Goal: Transaction & Acquisition: Subscribe to service/newsletter

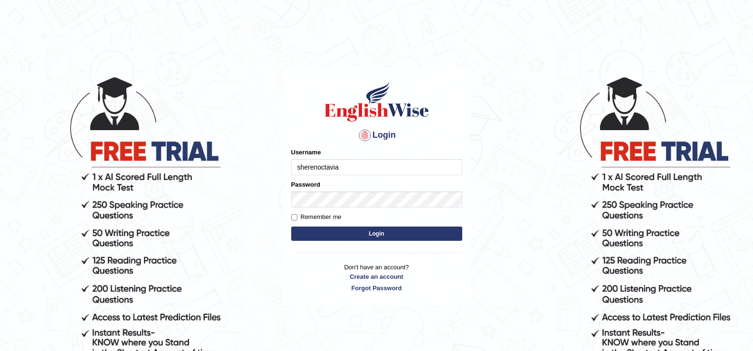
type input "sherenoctavia"
click at [291, 227] on button "Login" at bounding box center [376, 234] width 171 height 14
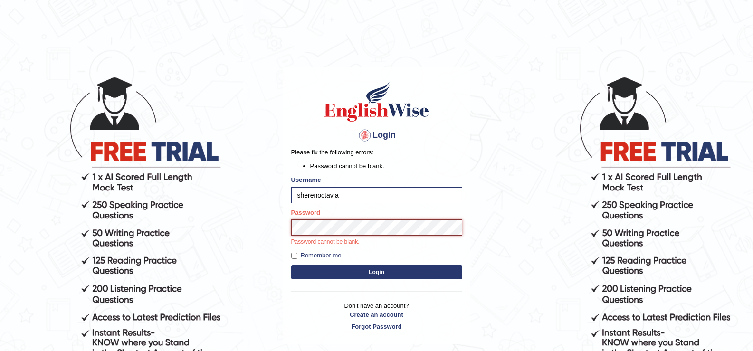
click at [291, 265] on button "Login" at bounding box center [376, 272] width 171 height 14
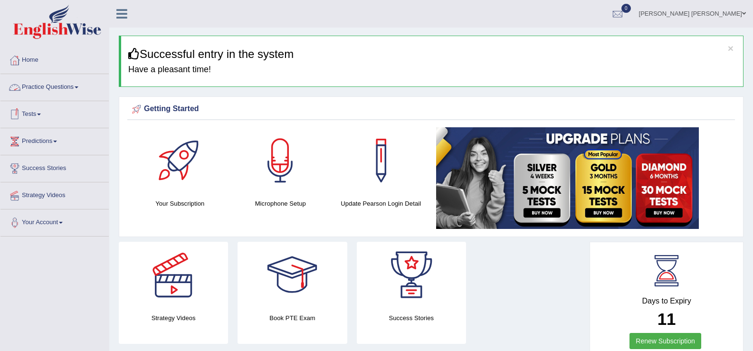
click at [39, 115] on link "Tests" at bounding box center [54, 113] width 108 height 24
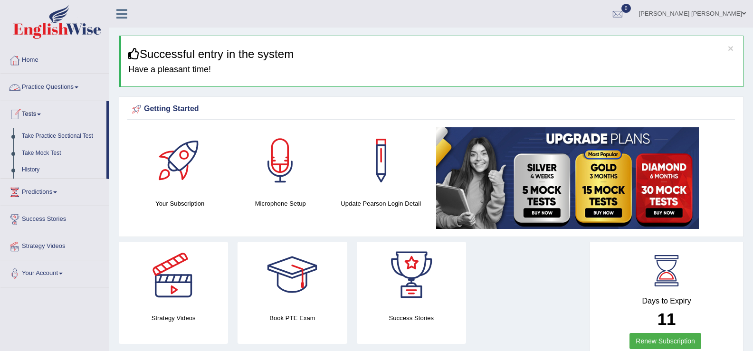
click at [61, 87] on link "Practice Questions" at bounding box center [54, 86] width 108 height 24
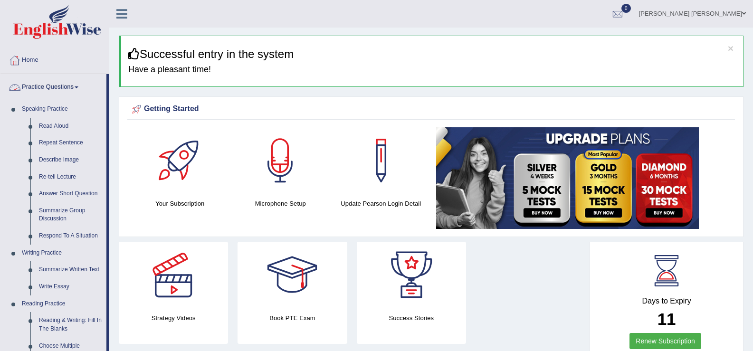
click at [64, 88] on link "Practice Questions" at bounding box center [53, 86] width 106 height 24
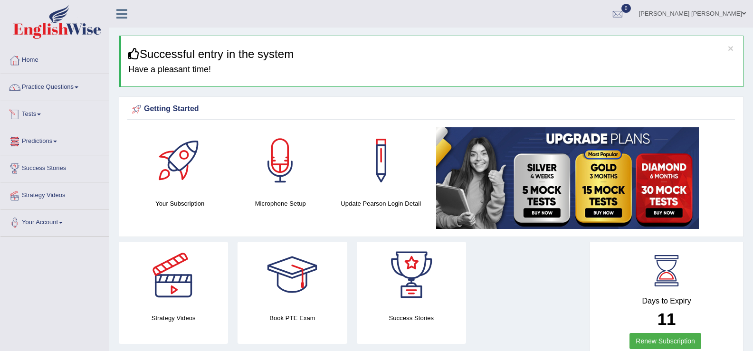
click at [50, 142] on link "Predictions" at bounding box center [54, 140] width 108 height 24
click at [34, 115] on link "Tests" at bounding box center [54, 113] width 108 height 24
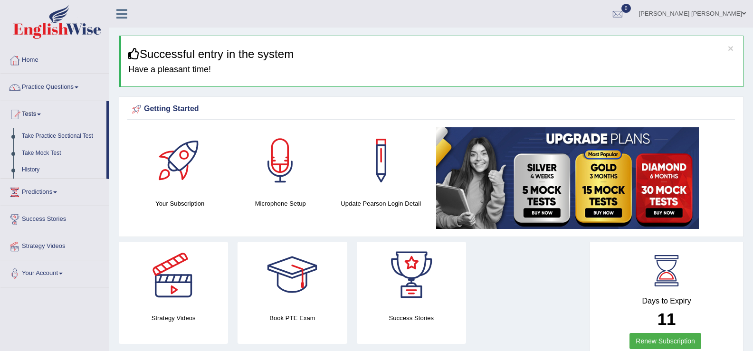
click at [53, 192] on link "Predictions" at bounding box center [54, 191] width 108 height 24
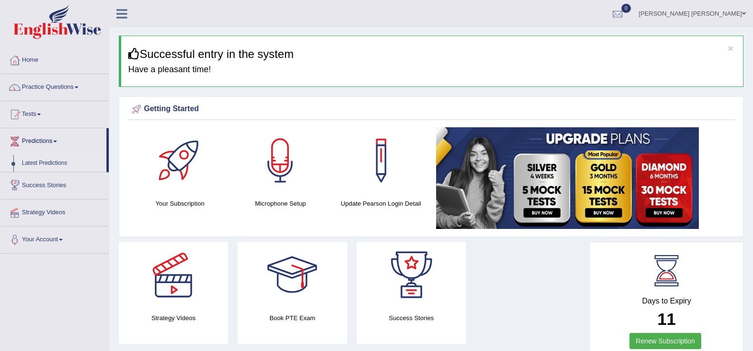
click at [49, 165] on link "Latest Predictions" at bounding box center [62, 163] width 89 height 17
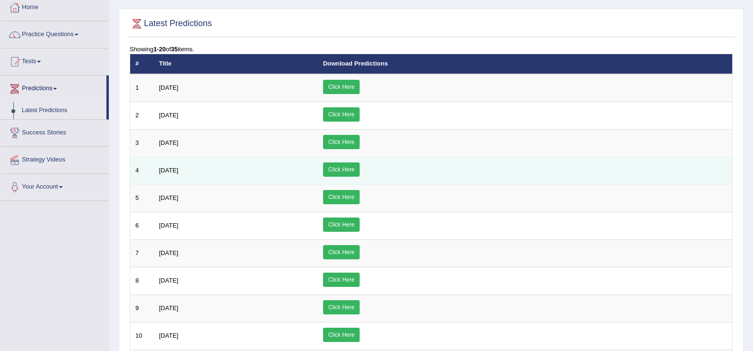
scroll to position [55, 0]
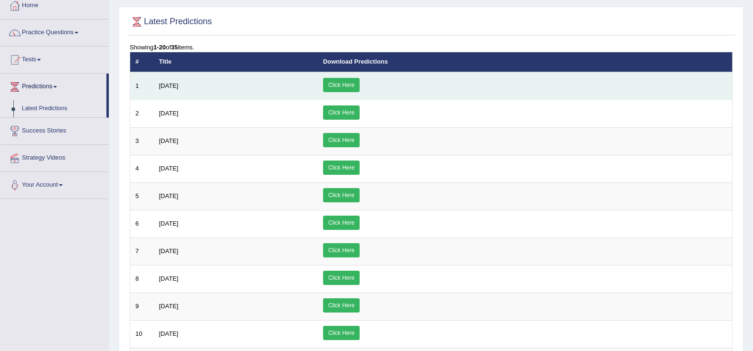
click at [360, 87] on link "Click Here" at bounding box center [341, 85] width 37 height 14
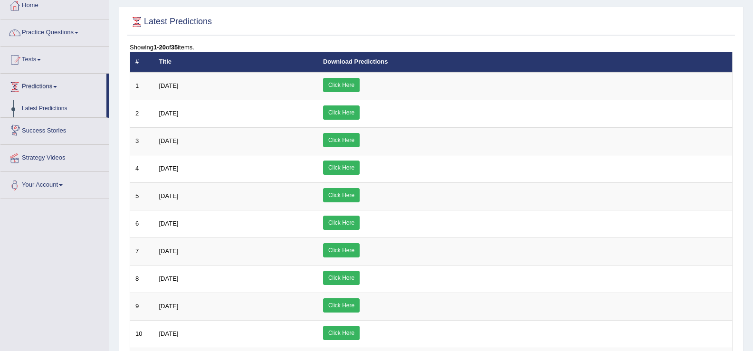
click at [60, 127] on link "Success Stories" at bounding box center [54, 130] width 108 height 24
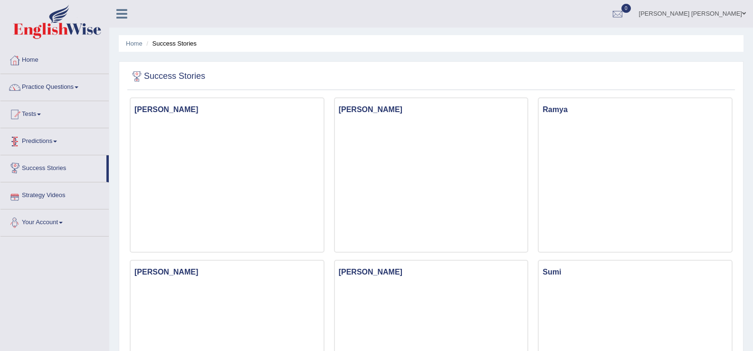
click at [33, 198] on link "Strategy Videos" at bounding box center [54, 195] width 108 height 24
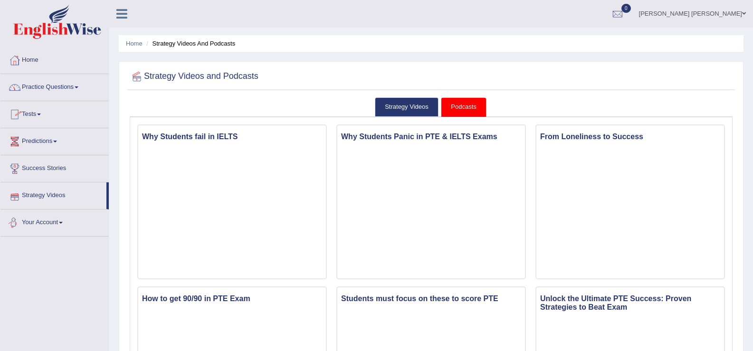
click at [53, 224] on link "Your Account" at bounding box center [54, 222] width 108 height 24
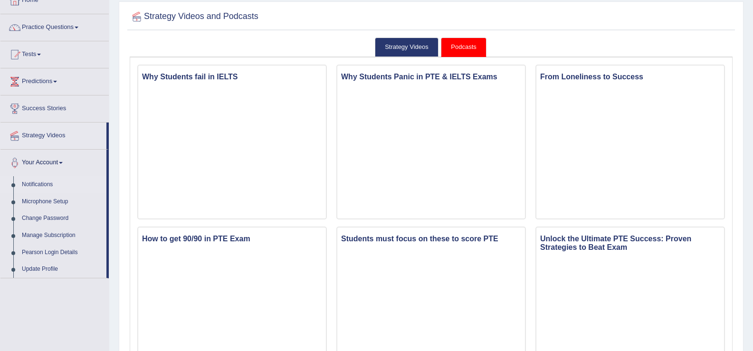
scroll to position [81, 0]
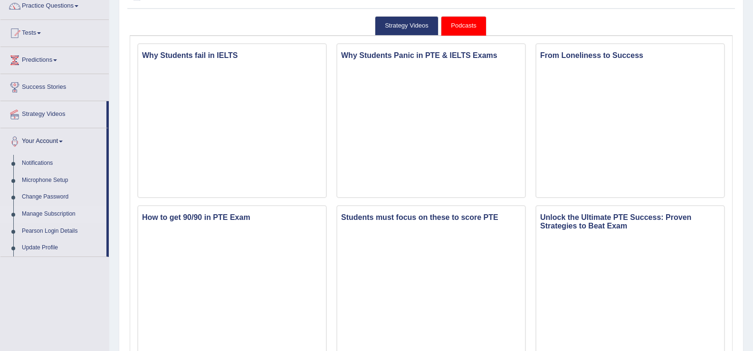
click at [58, 213] on link "Manage Subscription" at bounding box center [62, 214] width 89 height 17
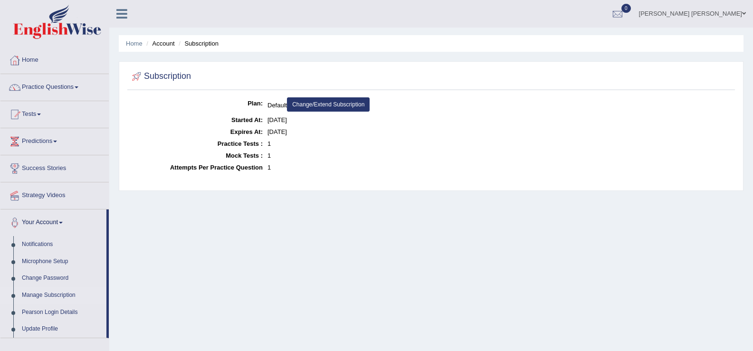
click at [317, 102] on link "Change/Extend Subscription" at bounding box center [328, 104] width 83 height 14
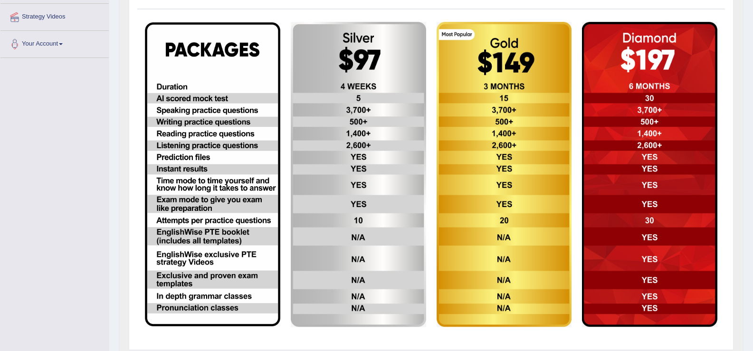
scroll to position [175, 0]
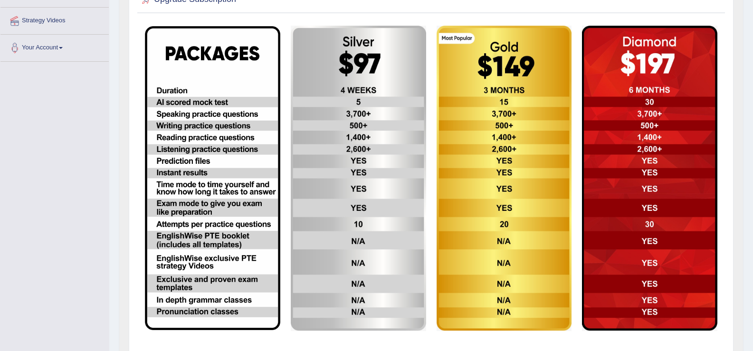
click at [486, 230] on img at bounding box center [504, 179] width 135 height 306
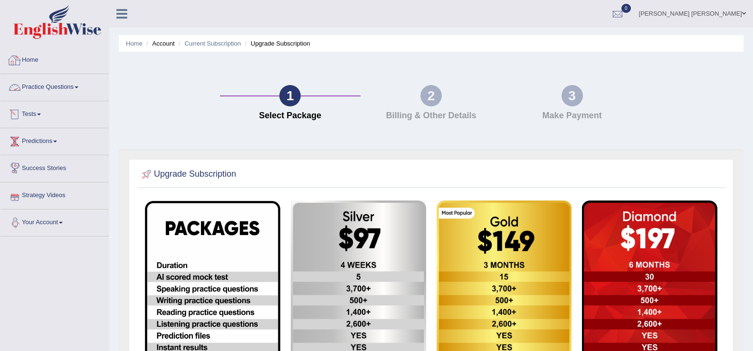
click at [67, 89] on link "Practice Questions" at bounding box center [54, 86] width 108 height 24
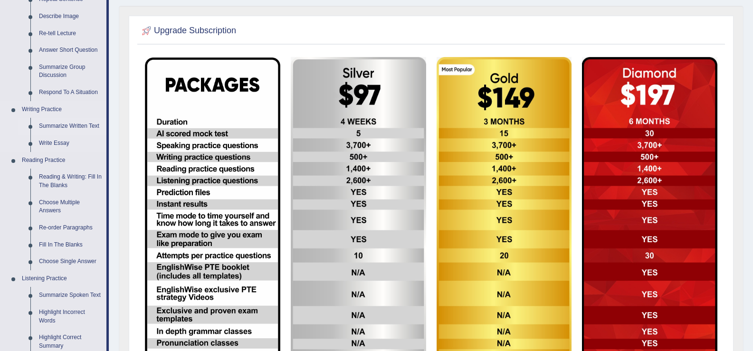
scroll to position [143, 0]
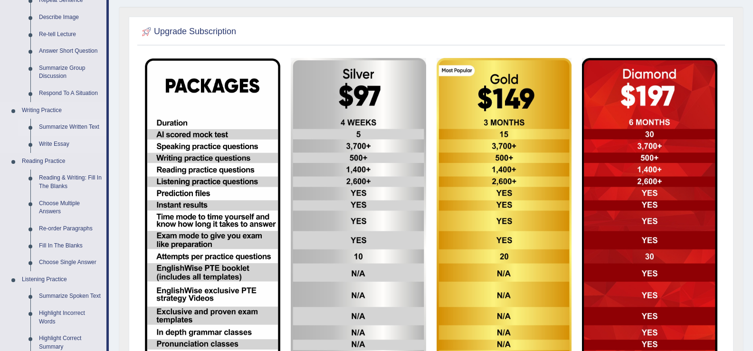
click at [77, 125] on link "Summarize Written Text" at bounding box center [71, 127] width 72 height 17
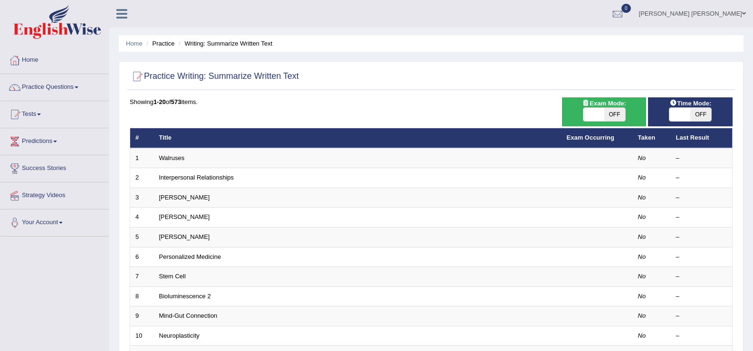
click at [605, 121] on span "OFF" at bounding box center [615, 114] width 21 height 13
checkbox input "true"
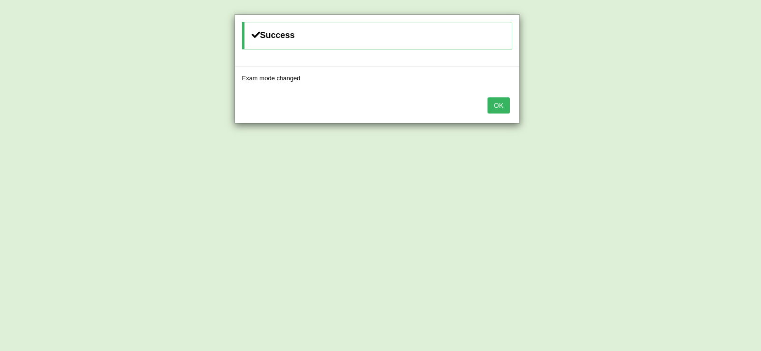
click at [506, 105] on button "OK" at bounding box center [498, 105] width 22 height 16
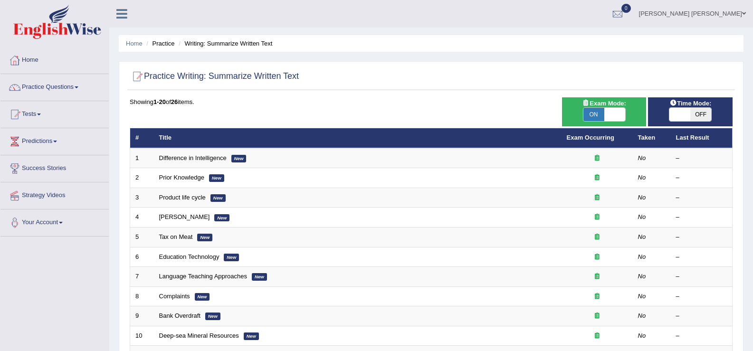
click at [676, 112] on span at bounding box center [680, 114] width 21 height 13
click at [704, 114] on span "OFF" at bounding box center [701, 114] width 21 height 13
checkbox input "true"
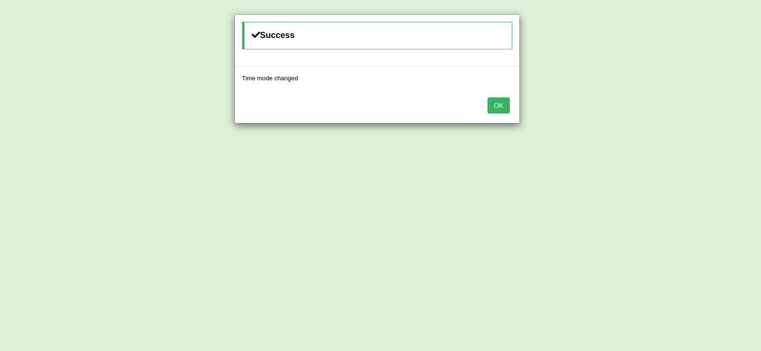
click at [497, 108] on button "OK" at bounding box center [498, 105] width 22 height 16
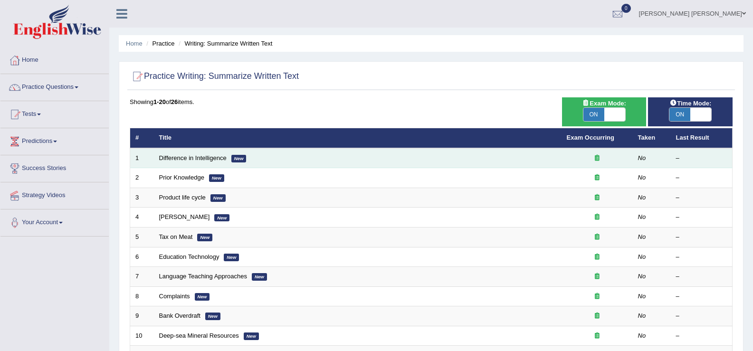
click at [313, 155] on td "Difference in Intelligence New" at bounding box center [358, 158] width 408 height 20
click at [218, 160] on link "Difference in Intelligence" at bounding box center [193, 157] width 68 height 7
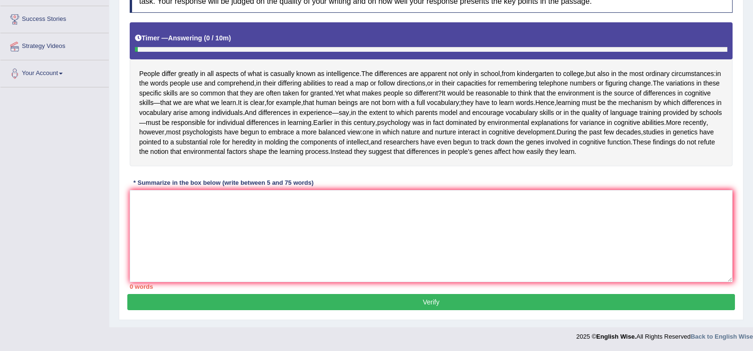
scroll to position [179, 0]
click at [237, 212] on textarea at bounding box center [431, 236] width 603 height 92
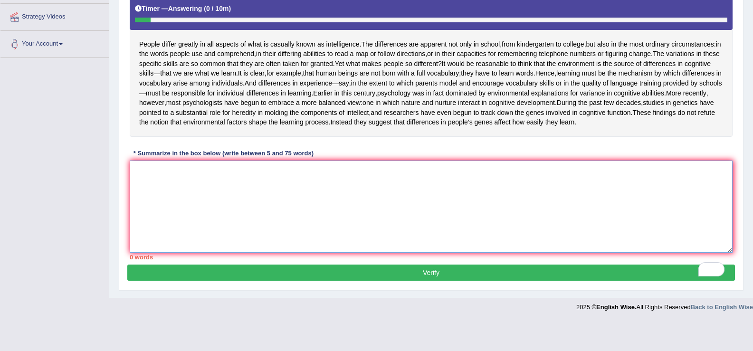
scroll to position [0, 0]
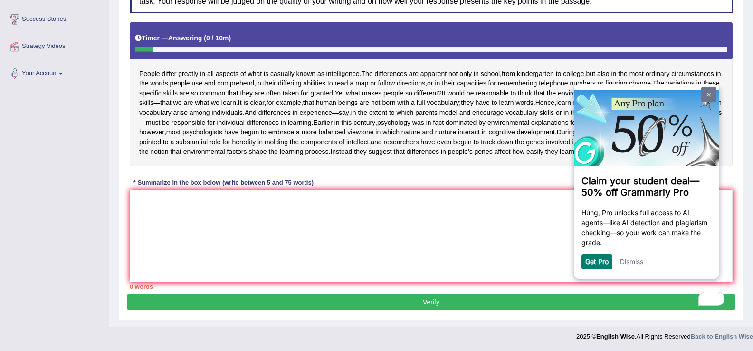
click at [710, 96] on img at bounding box center [709, 95] width 4 height 4
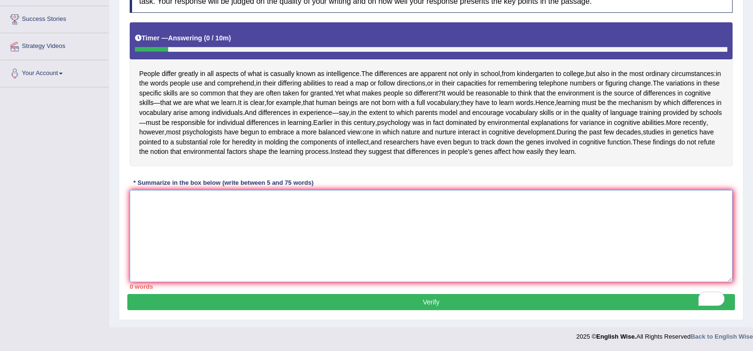
click at [300, 223] on textarea "To enrich screen reader interactions, please activate Accessibility in Grammarl…" at bounding box center [431, 236] width 603 height 92
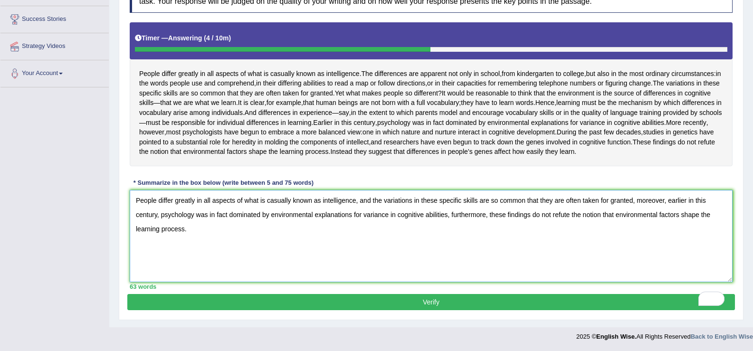
type textarea "People differ greatly in all aspects of what is casually known as intelligence,…"
click at [403, 298] on button "Verify" at bounding box center [431, 302] width 608 height 16
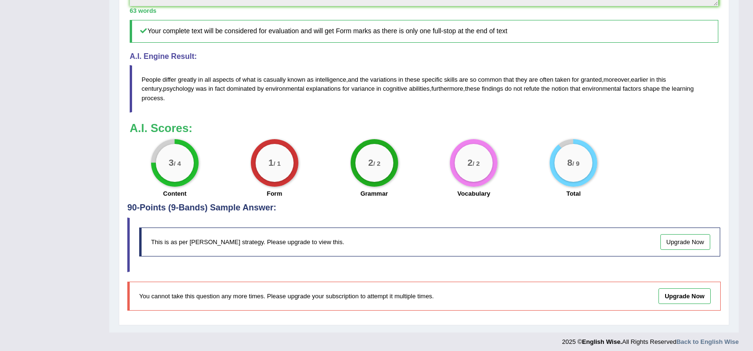
scroll to position [386, 0]
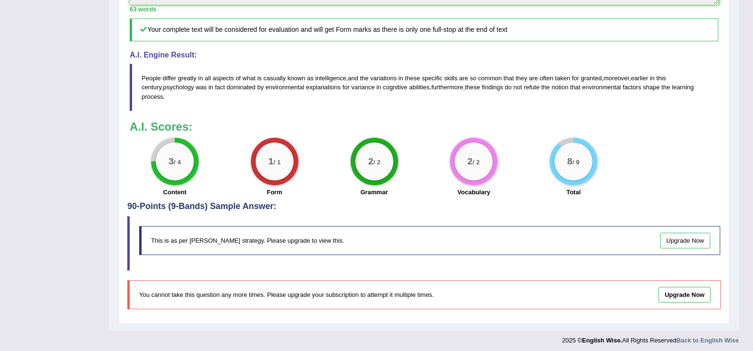
click at [674, 249] on link "Upgrade Now" at bounding box center [686, 241] width 50 height 16
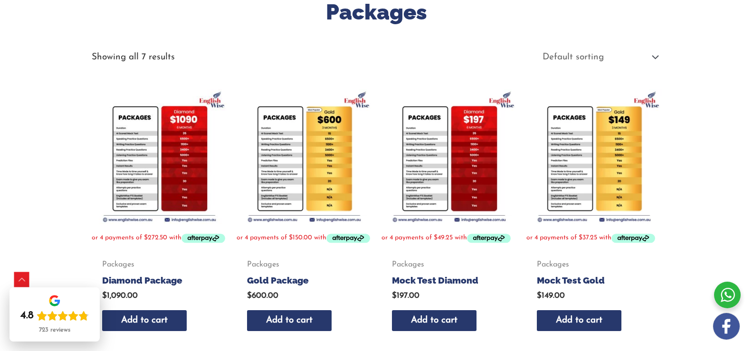
click at [316, 156] on img at bounding box center [304, 156] width 135 height 135
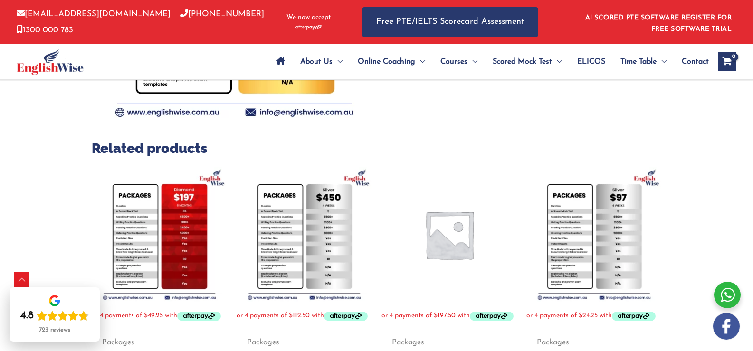
scroll to position [285, 0]
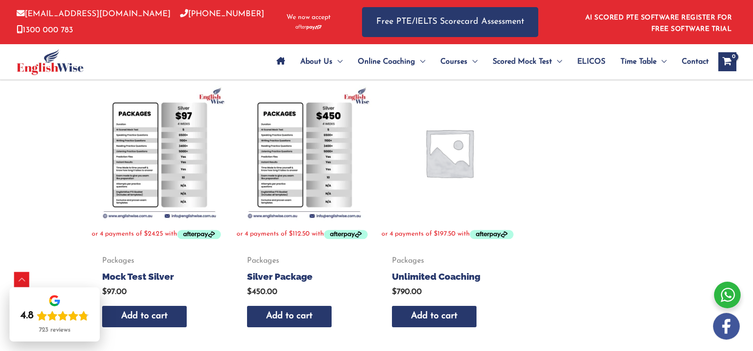
scroll to position [445, 0]
click at [434, 216] on img at bounding box center [449, 152] width 135 height 135
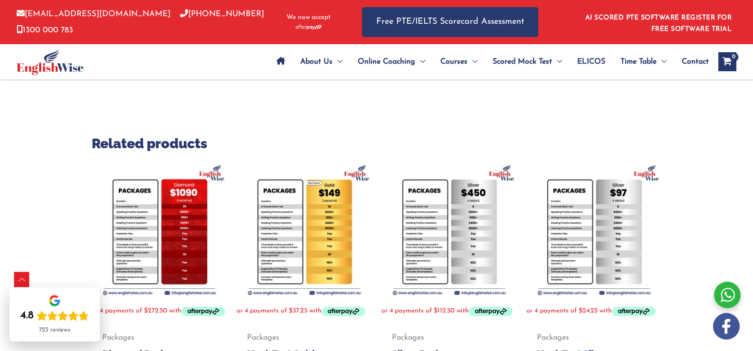
scroll to position [286, 0]
